Goal: Find specific page/section: Find specific page/section

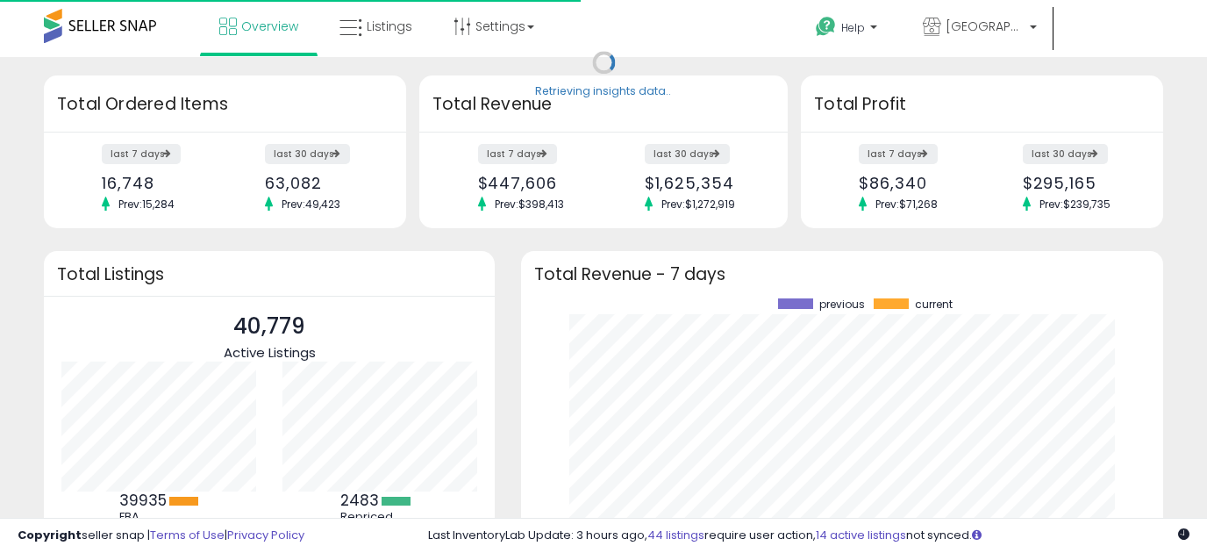
scroll to position [244, 607]
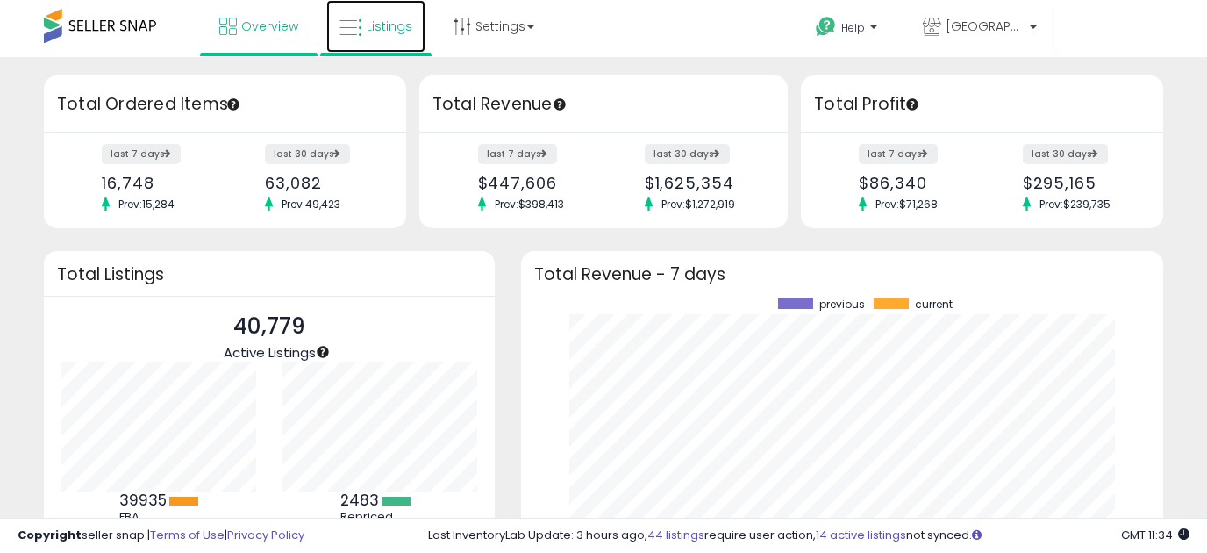
click at [376, 25] on span "Listings" at bounding box center [390, 27] width 46 height 18
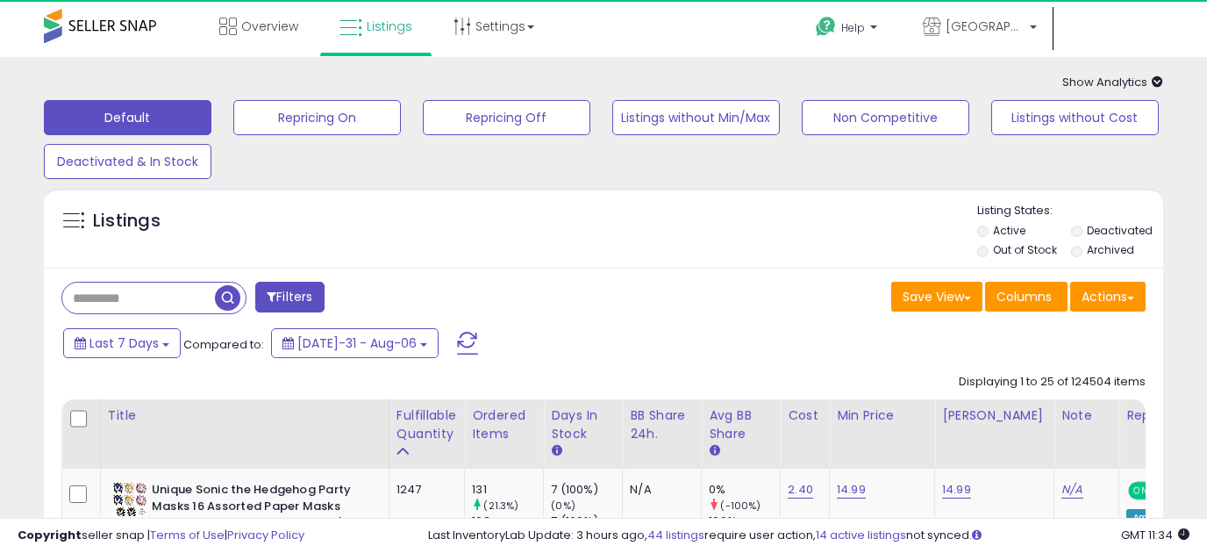
click at [133, 296] on input "text" at bounding box center [138, 298] width 153 height 31
paste input "**********"
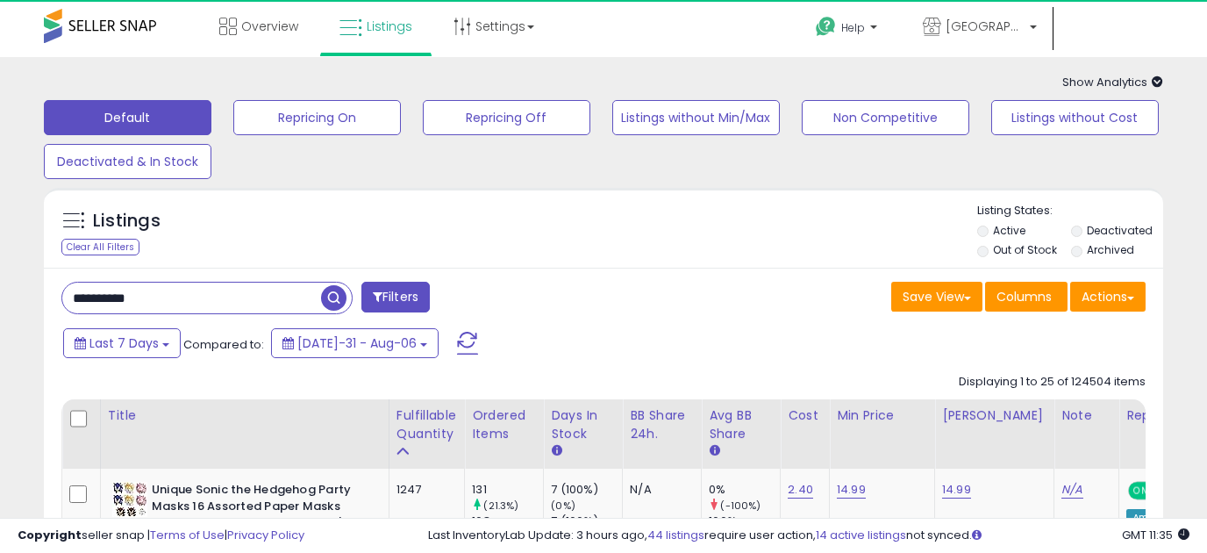
click at [333, 296] on span "button" at bounding box center [333, 297] width 25 height 25
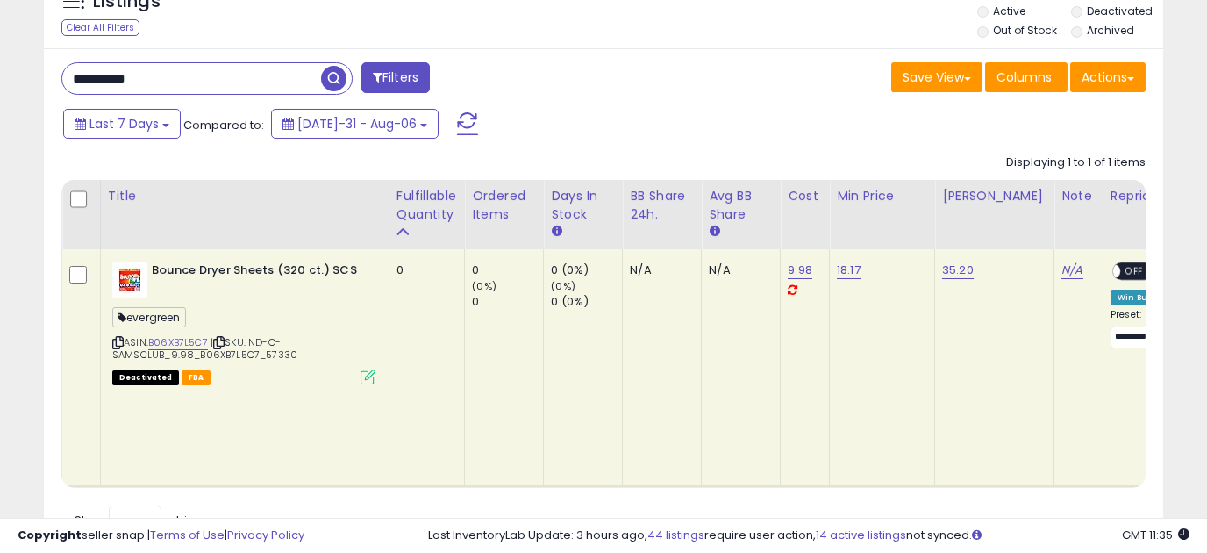
drag, startPoint x: 213, startPoint y: 77, endPoint x: -32, endPoint y: 91, distance: 246.1
click at [0, 91] on html "Unable to login Retrieving listings data.. has not yet accepted the Terms of Us…" at bounding box center [603, 57] width 1207 height 553
paste input "text"
click at [332, 80] on span "button" at bounding box center [333, 78] width 25 height 25
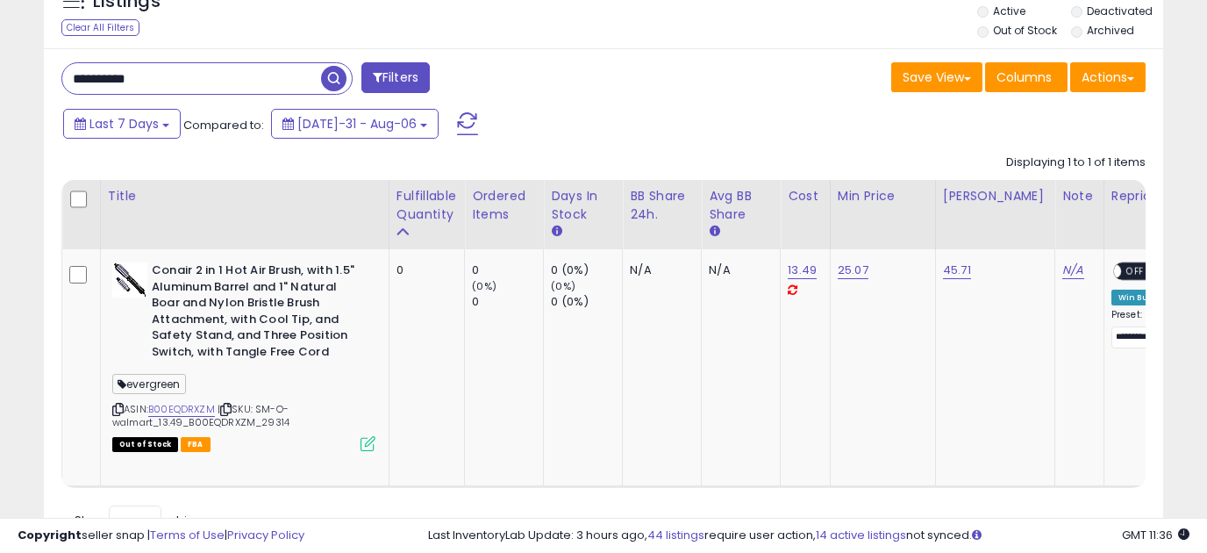
drag, startPoint x: 206, startPoint y: 82, endPoint x: -33, endPoint y: 81, distance: 239.6
click at [0, 81] on html "Unable to login Retrieving listings data.. has not yet accepted the Terms of Us…" at bounding box center [603, 57] width 1207 height 553
paste input "text"
click at [326, 89] on span "button" at bounding box center [333, 78] width 25 height 25
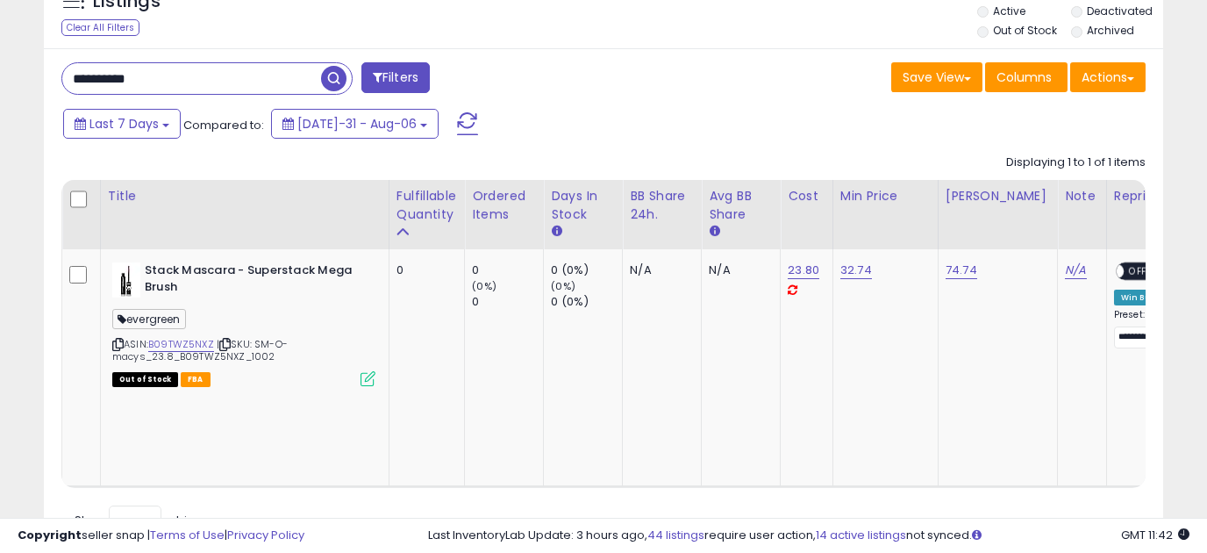
drag, startPoint x: 191, startPoint y: 80, endPoint x: 61, endPoint y: 85, distance: 130.9
click at [61, 85] on div "**********" at bounding box center [206, 78] width 291 height 32
paste input "text"
click at [334, 89] on span "button" at bounding box center [333, 78] width 25 height 25
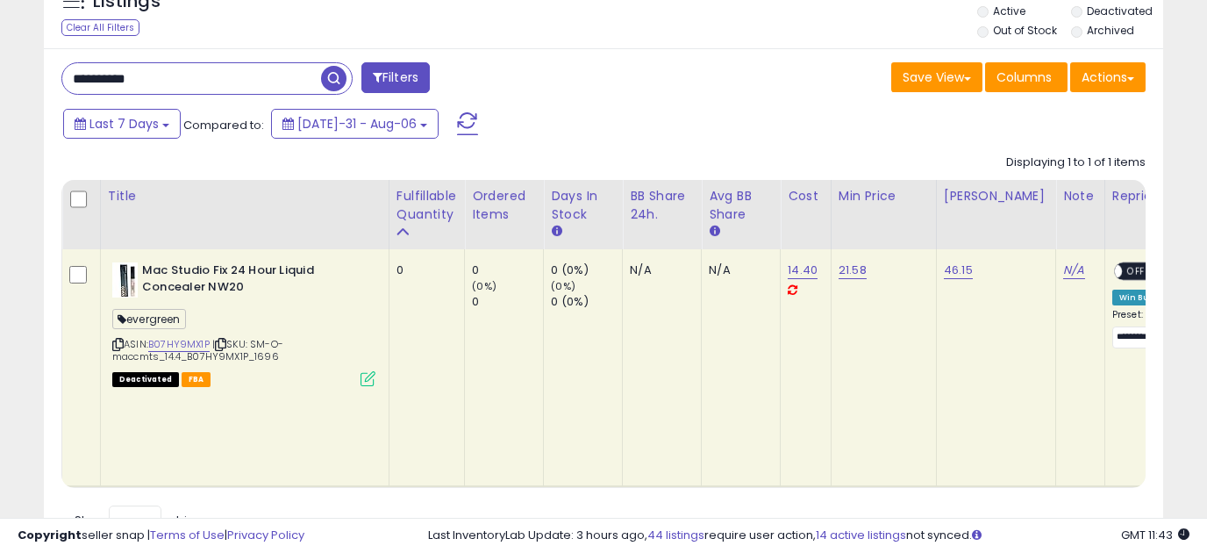
drag, startPoint x: 188, startPoint y: 82, endPoint x: -9, endPoint y: 83, distance: 196.6
click at [0, 83] on html "Unable to login Retrieving listings data.. has not yet accepted the Terms of Us…" at bounding box center [603, 57] width 1207 height 553
paste input "text"
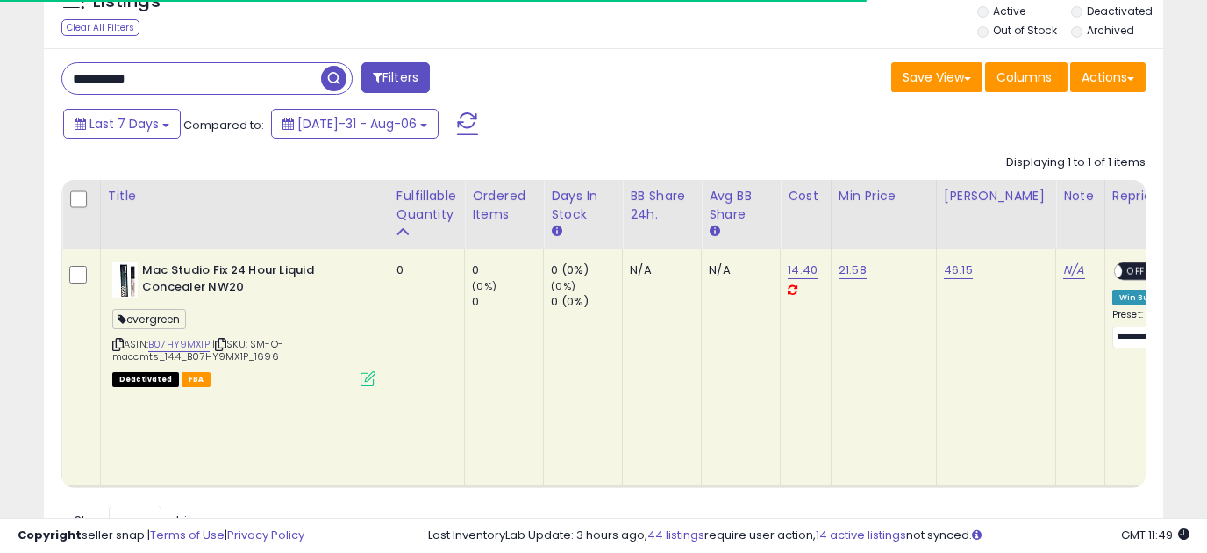
type input "**********"
click at [340, 82] on span "button" at bounding box center [333, 78] width 25 height 25
